Goal: Information Seeking & Learning: Learn about a topic

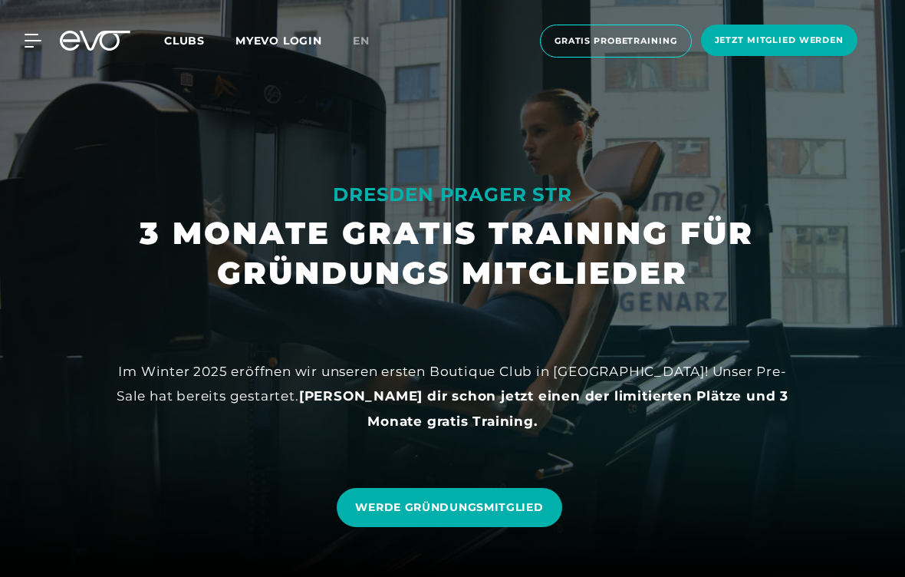
click at [182, 47] on span "Clubs" at bounding box center [184, 41] width 41 height 14
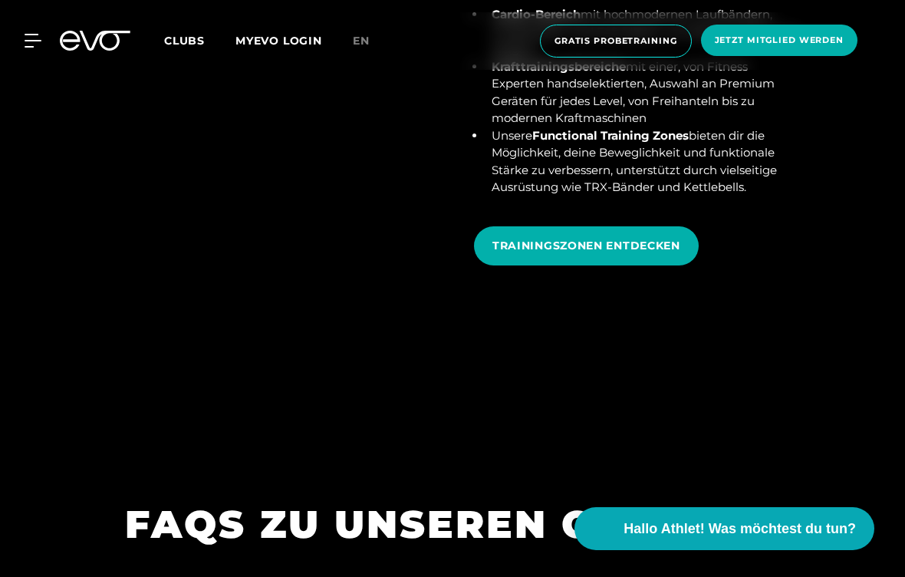
scroll to position [5677, 0]
click at [32, 38] on icon at bounding box center [33, 41] width 17 height 14
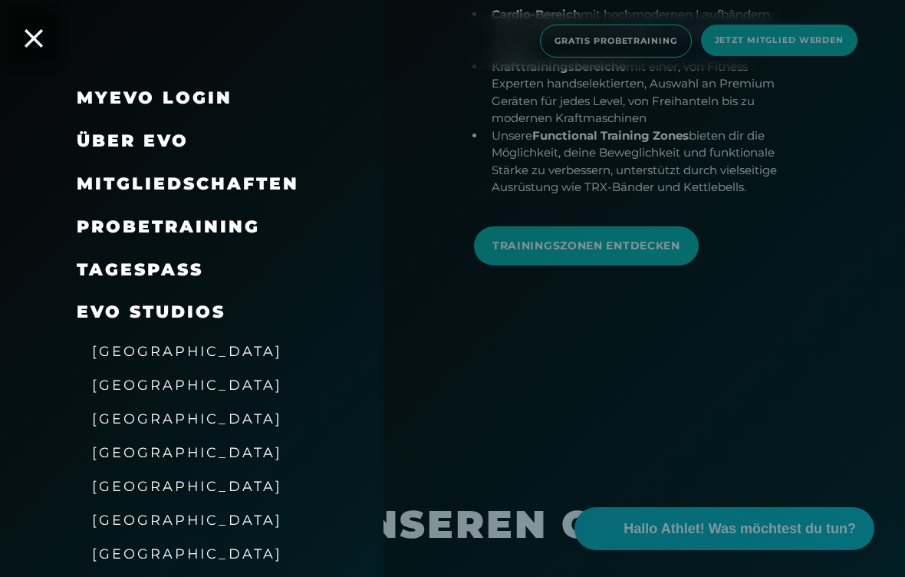
click at [118, 486] on span "[GEOGRAPHIC_DATA]" at bounding box center [187, 486] width 190 height 16
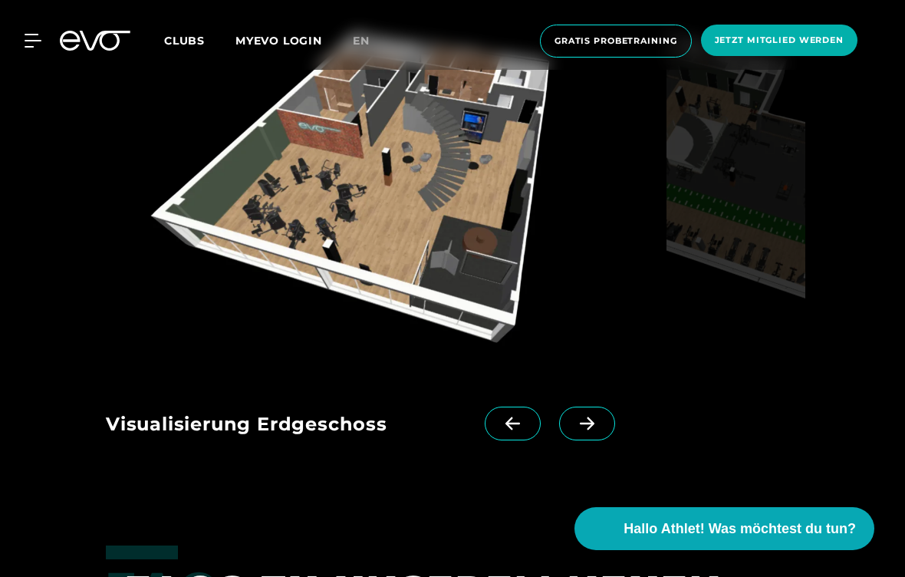
scroll to position [2383, 0]
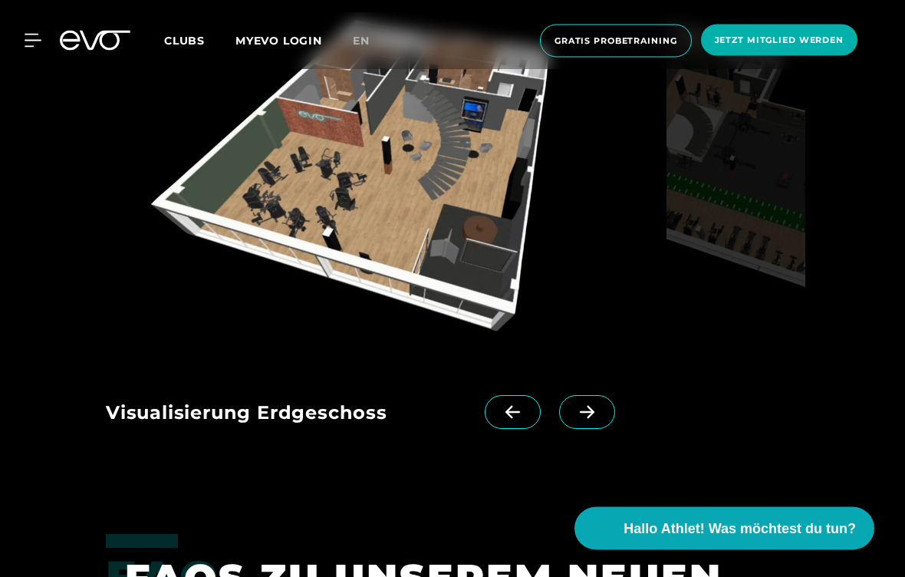
click at [577, 406] on icon at bounding box center [587, 413] width 27 height 14
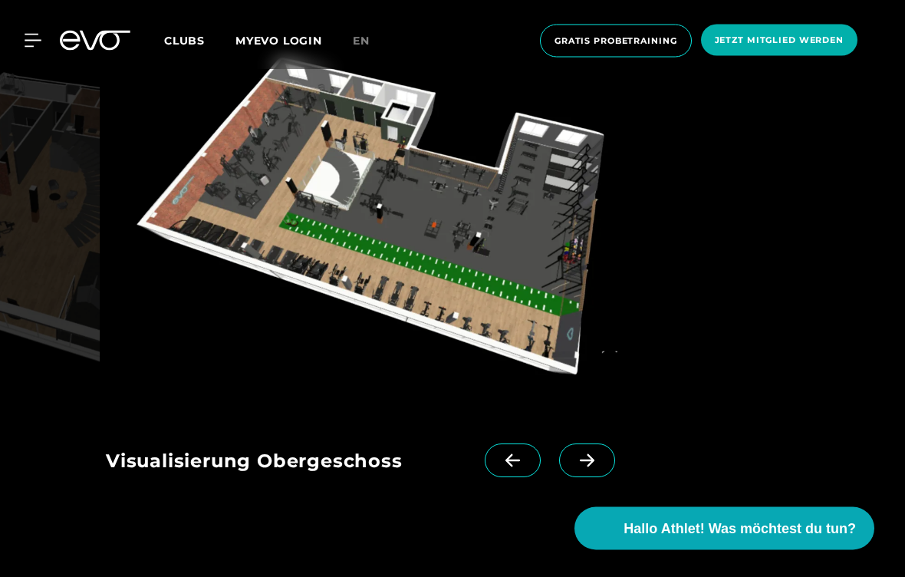
scroll to position [2335, 0]
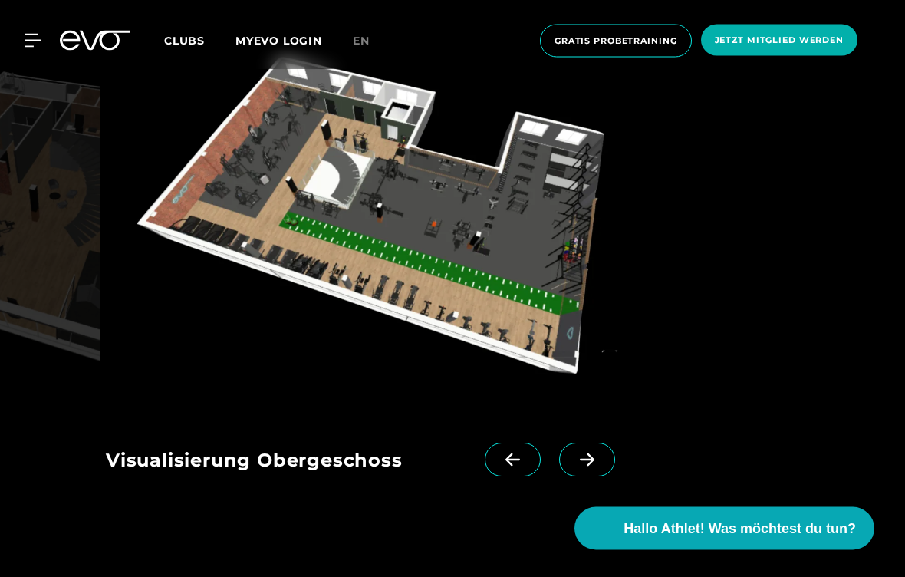
click at [584, 453] on icon at bounding box center [587, 460] width 27 height 14
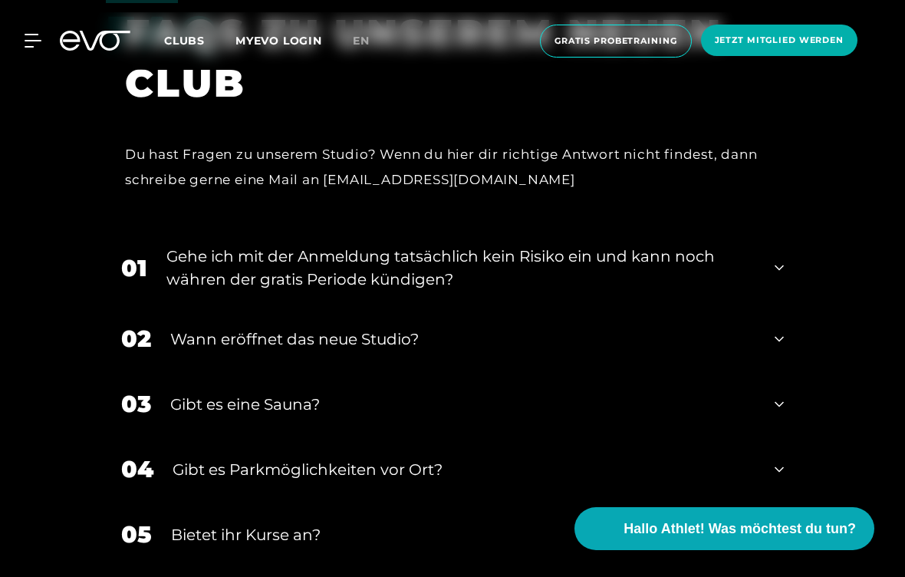
scroll to position [2927, 0]
click at [238, 334] on div "Wann eröffnet das neue Studio?" at bounding box center [462, 339] width 585 height 23
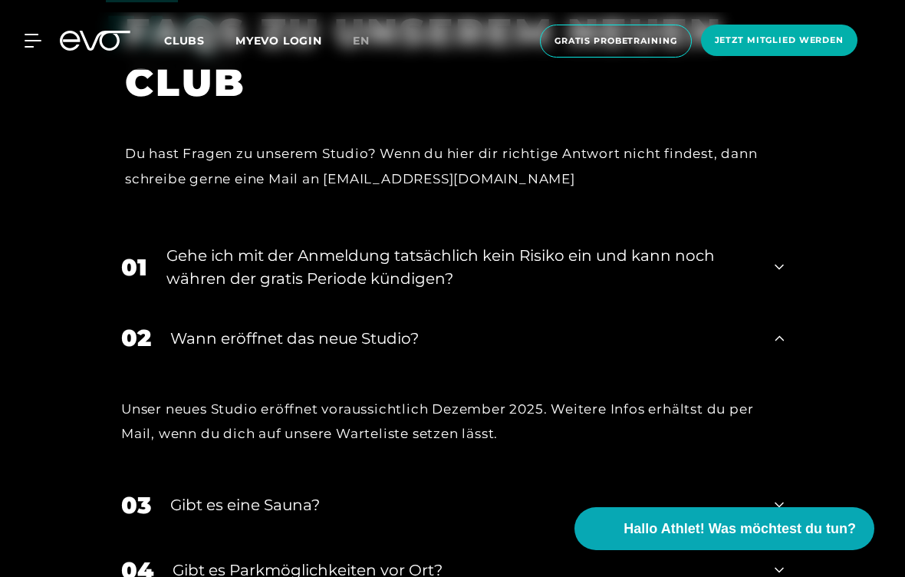
scroll to position [2928, 0]
click at [215, 279] on div "Gehe ich mit der Anmeldung tatsächlich kein Risiko ein und kann noch währen der…" at bounding box center [460, 268] width 589 height 46
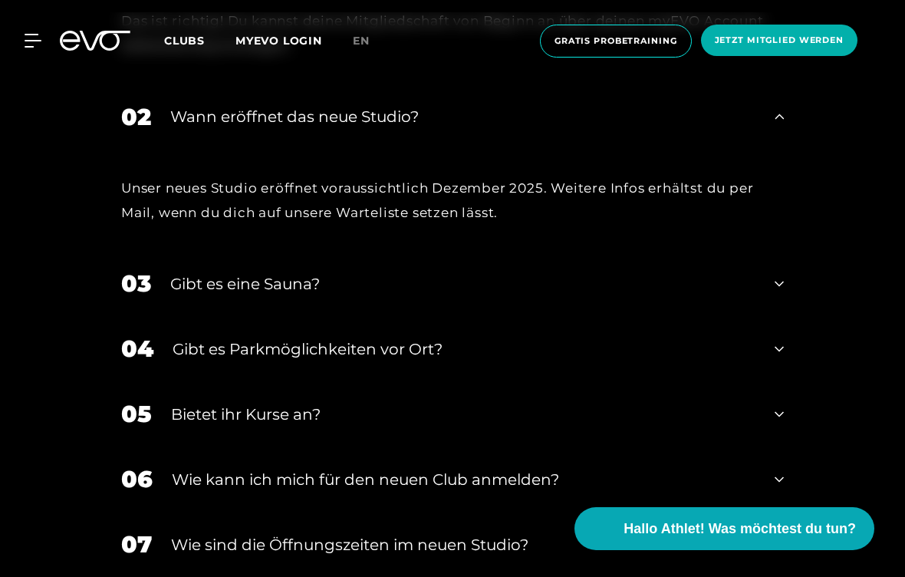
scroll to position [3250, 0]
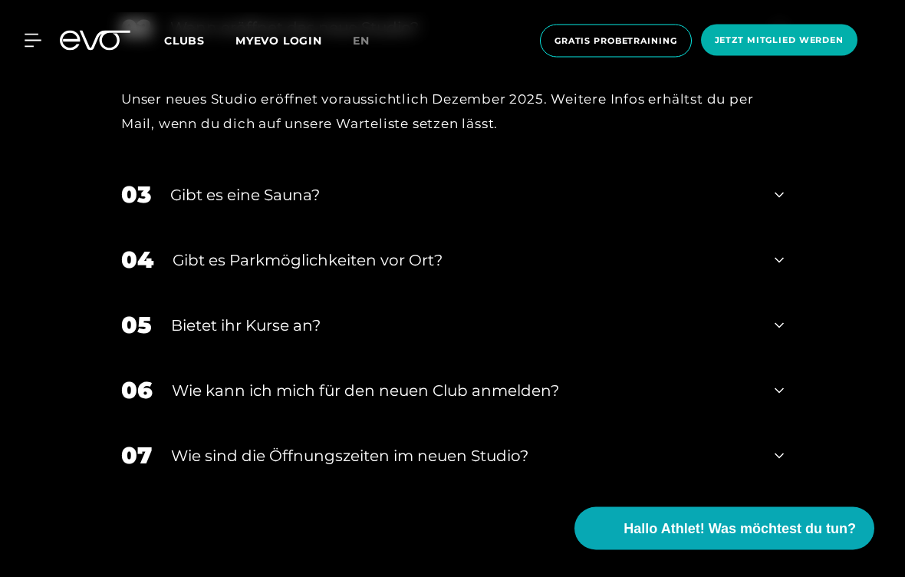
click at [249, 445] on div "​Wie sind die Öffnungszeiten im neuen Studio?" at bounding box center [463, 456] width 584 height 23
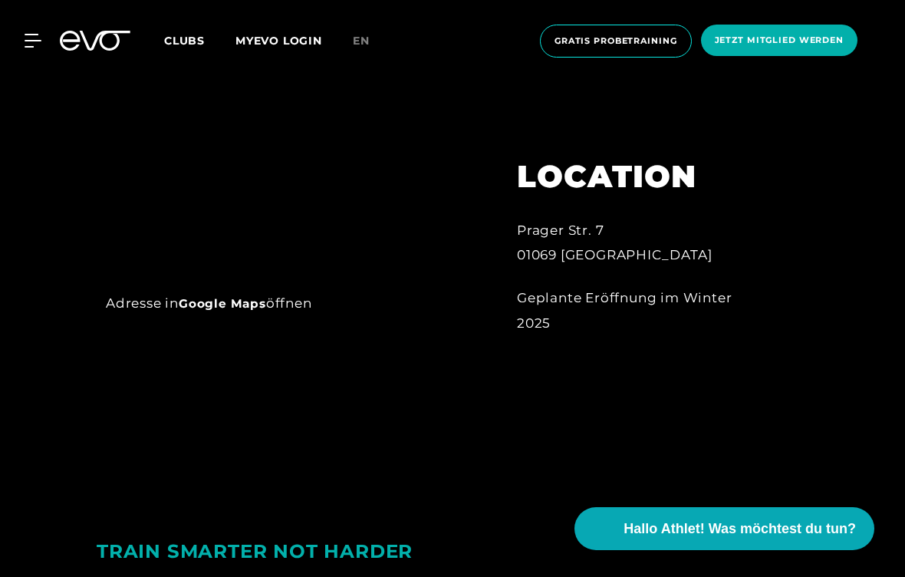
scroll to position [822, 0]
click at [235, 306] on link "Google Maps" at bounding box center [222, 304] width 87 height 15
